Goal: Transaction & Acquisition: Purchase product/service

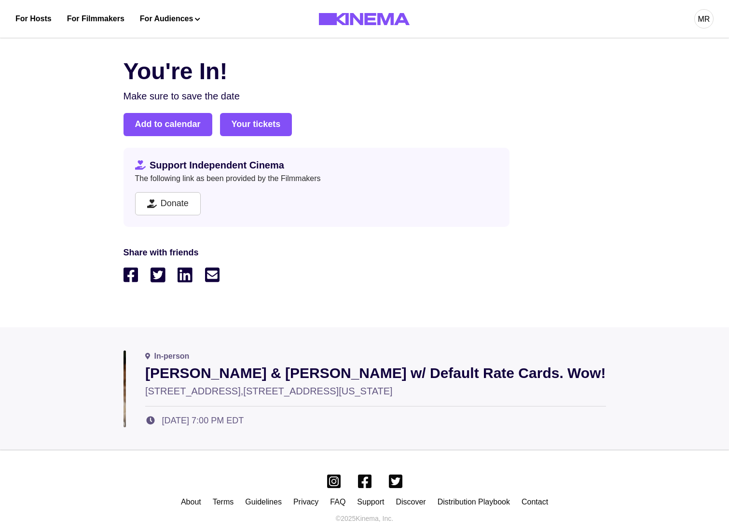
click at [450, 147] on div "You're In! Make sure to save the date Add to calendar Your tickets Support Inde…" at bounding box center [364, 179] width 482 height 250
click at [174, 202] on link "Donate" at bounding box center [168, 203] width 66 height 23
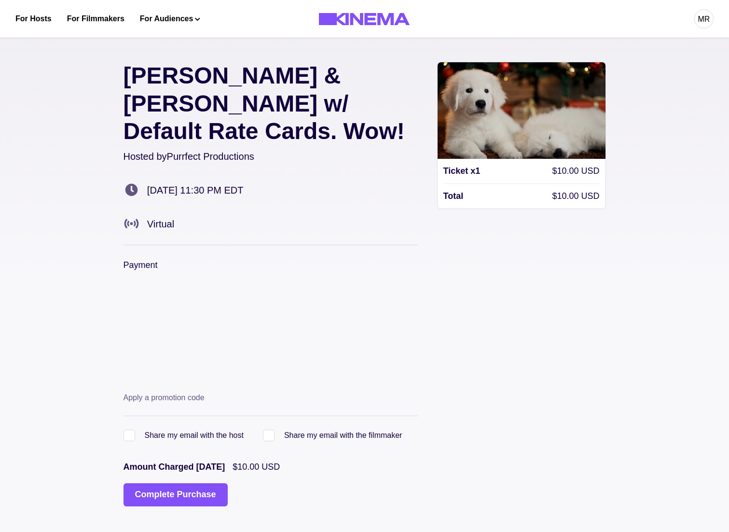
scroll to position [66, 0]
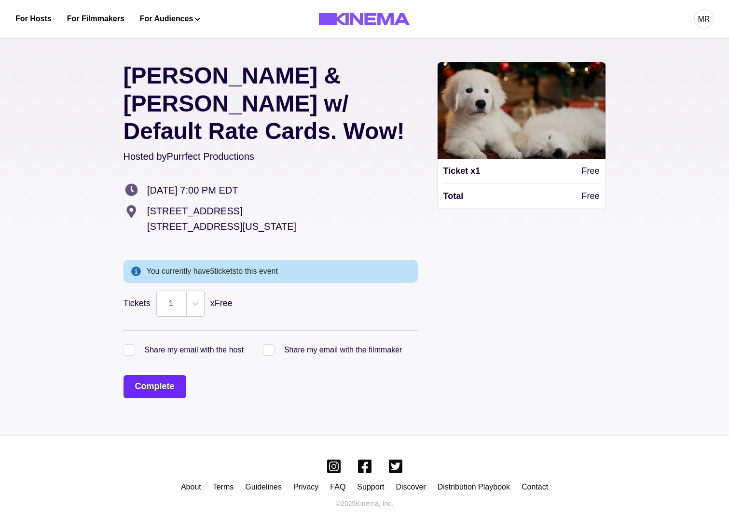
click at [149, 375] on button "Complete" at bounding box center [154, 386] width 63 height 23
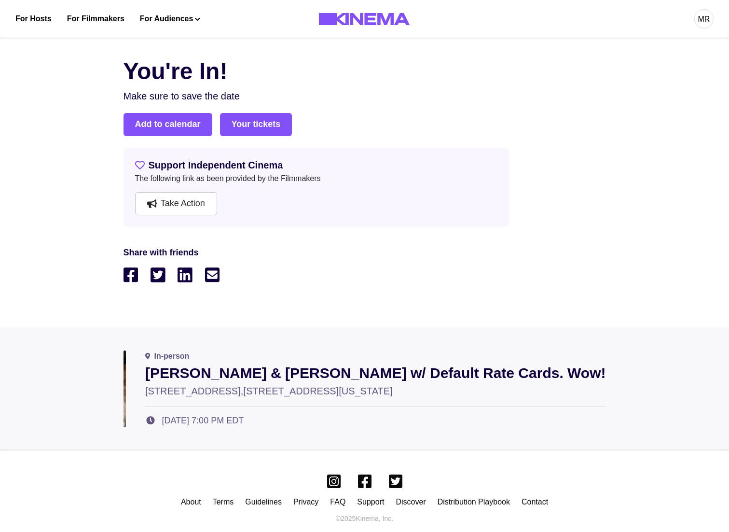
click at [319, 135] on div "Add to calendar Your tickets" at bounding box center [364, 124] width 482 height 23
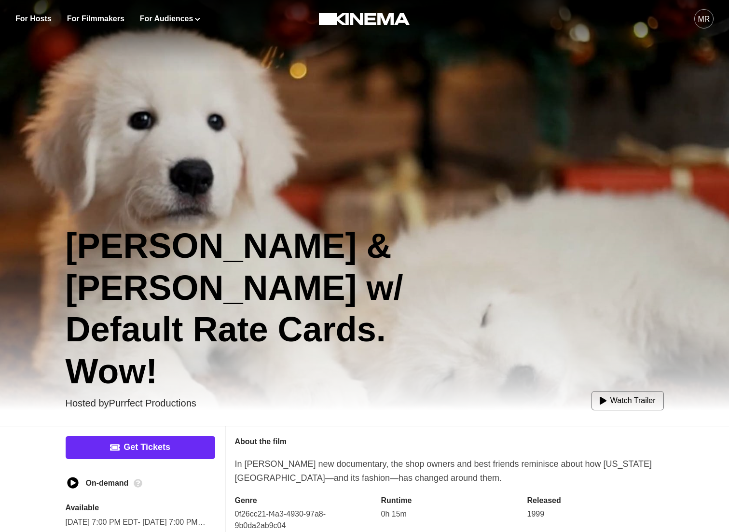
click at [141, 452] on link "Get Tickets" at bounding box center [141, 447] width 150 height 23
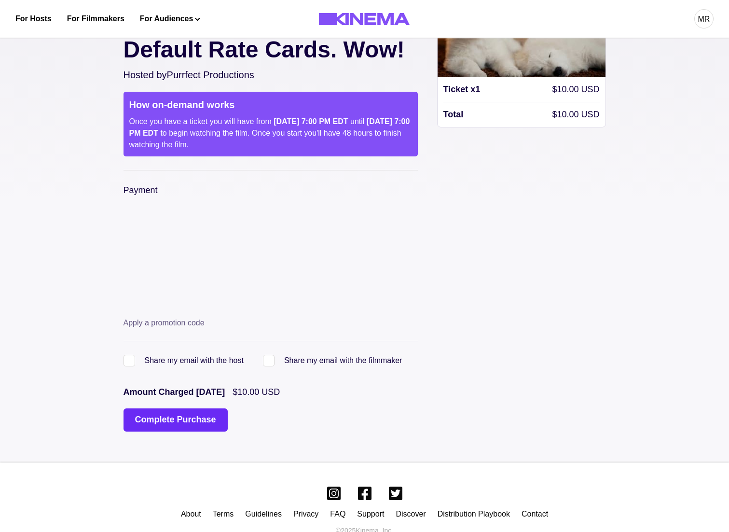
click at [165, 408] on button "Complete Purchase" at bounding box center [175, 419] width 104 height 23
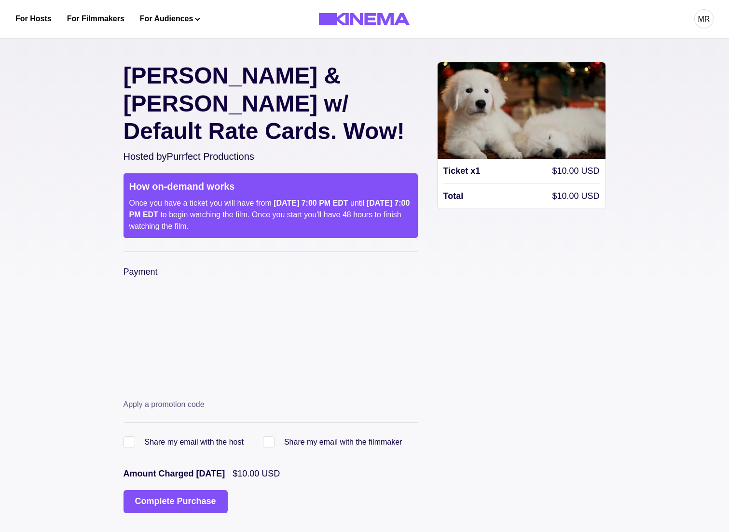
click at [206, 490] on button "Complete Purchase" at bounding box center [175, 501] width 104 height 23
click at [255, 0] on div "For Hosts For Filmmakers For Audiences Events Watch Now" at bounding box center [154, 19] width 279 height 38
drag, startPoint x: 692, startPoint y: 20, endPoint x: 708, endPoint y: 22, distance: 15.6
click at [694, 20] on div "MR" at bounding box center [573, 19] width 279 height 38
click at [708, 22] on div "MR" at bounding box center [704, 20] width 12 height 12
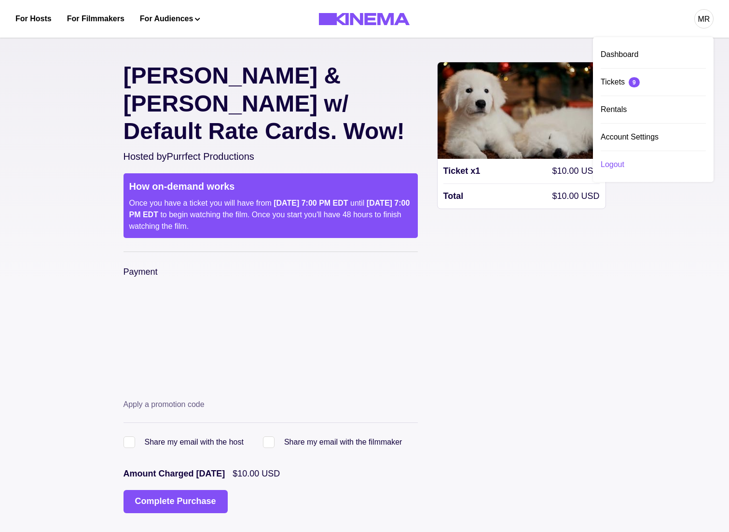
click at [633, 169] on div "Logout" at bounding box center [653, 164] width 105 height 27
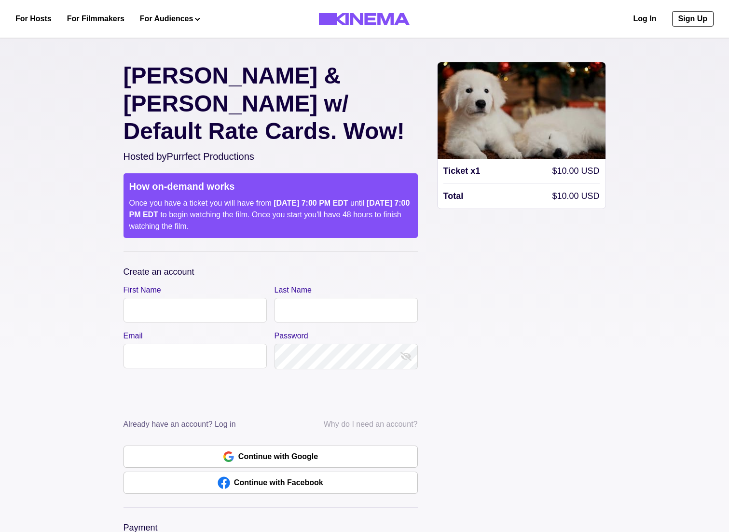
click at [190, 298] on input "First Name" at bounding box center [194, 310] width 143 height 25
type input "******"
click at [325, 298] on input "Last Name" at bounding box center [345, 310] width 143 height 25
type input "****"
type input "**********"
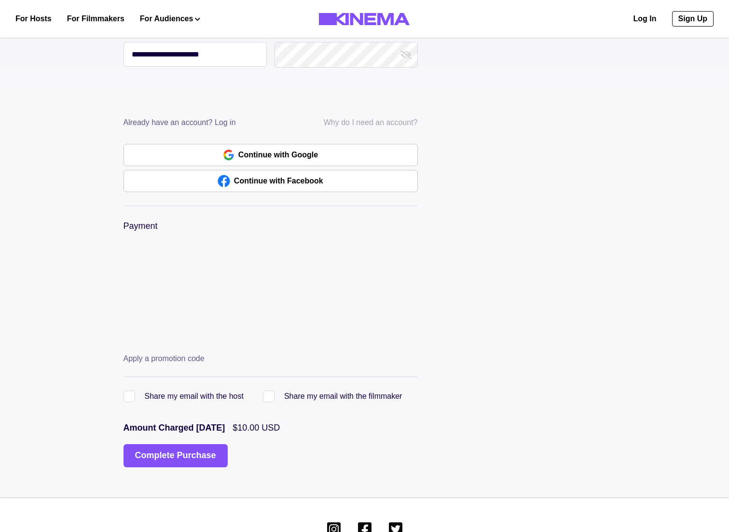
scroll to position [331, 0]
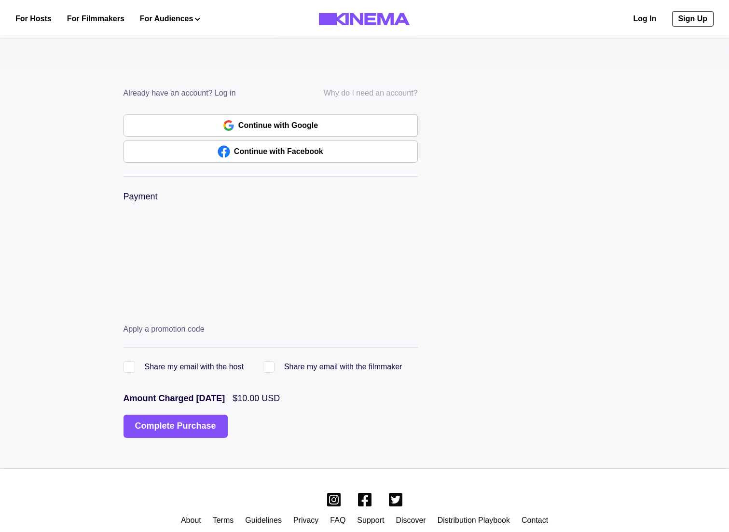
click at [193, 412] on div "**********" at bounding box center [364, 84] width 482 height 768
click at [190, 414] on button "Complete Purchase" at bounding box center [175, 425] width 104 height 23
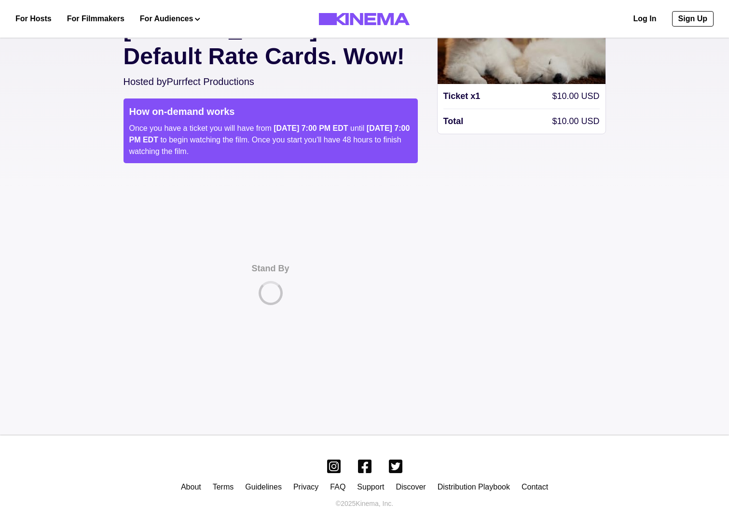
scroll to position [47, 0]
